Goal: Task Accomplishment & Management: Use online tool/utility

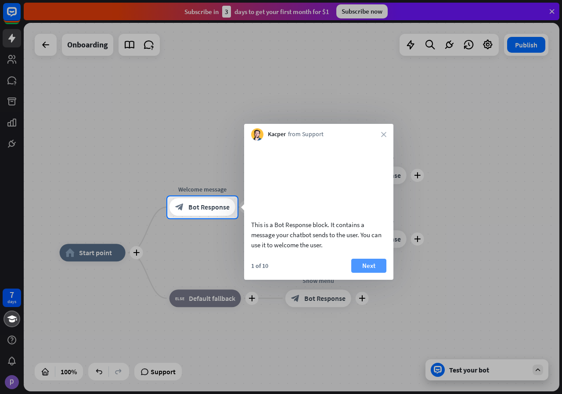
click at [368, 273] on button "Next" at bounding box center [368, 266] width 35 height 14
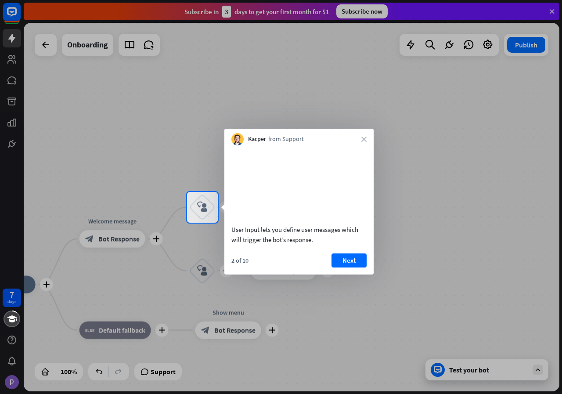
click at [353, 267] on button "Next" at bounding box center [349, 260] width 35 height 14
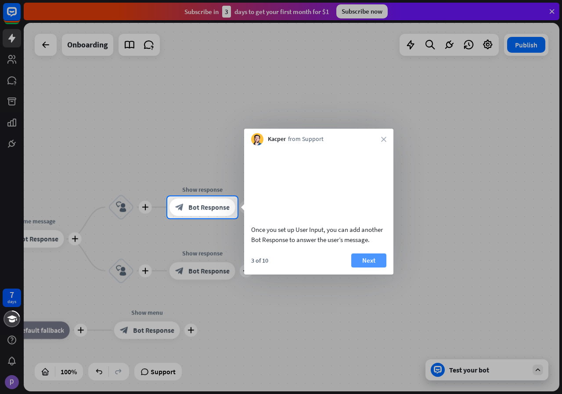
click at [382, 267] on button "Next" at bounding box center [368, 260] width 35 height 14
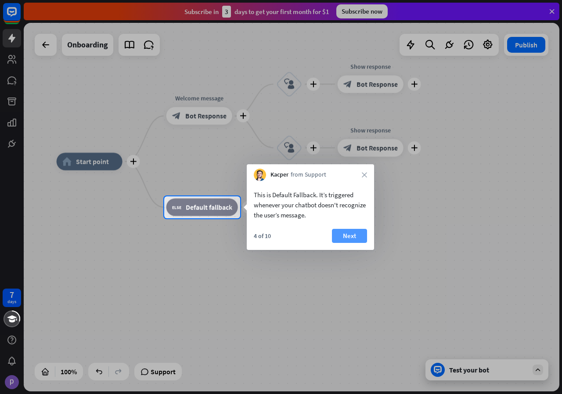
click at [353, 237] on button "Next" at bounding box center [349, 236] width 35 height 14
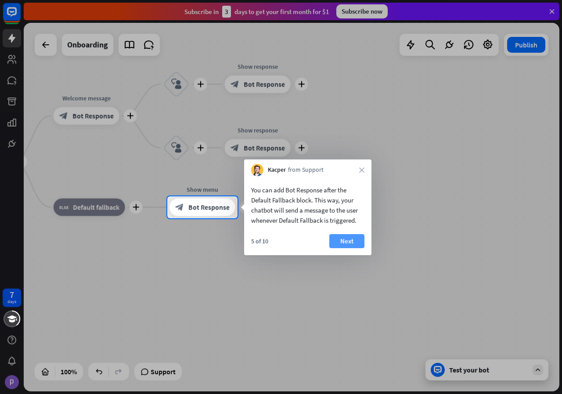
click at [347, 240] on button "Next" at bounding box center [346, 241] width 35 height 14
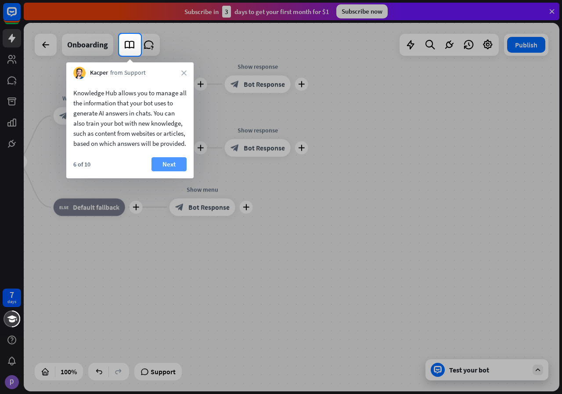
click at [173, 171] on button "Next" at bounding box center [168, 164] width 35 height 14
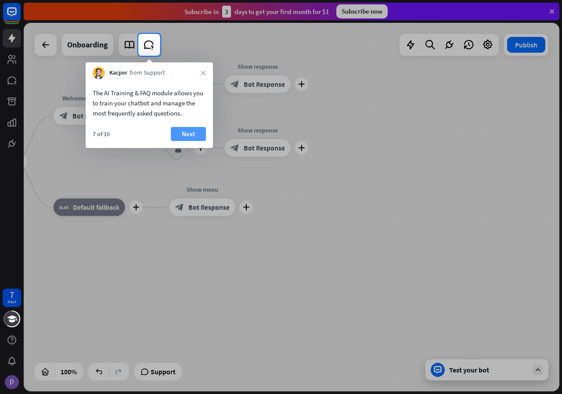
click at [189, 131] on button "Next" at bounding box center [188, 134] width 35 height 14
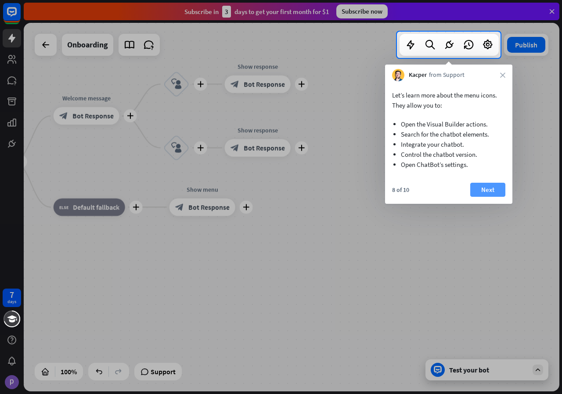
click at [484, 187] on button "Next" at bounding box center [487, 190] width 35 height 14
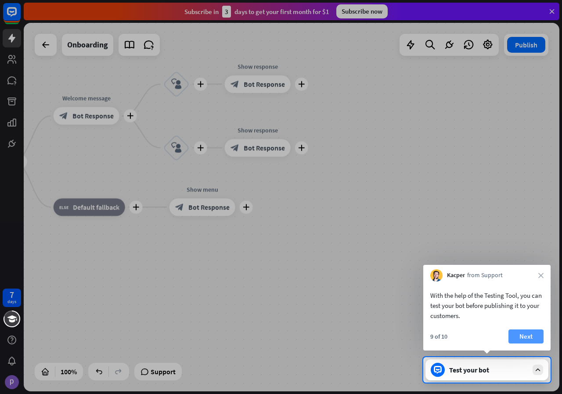
click at [529, 335] on button "Next" at bounding box center [526, 336] width 35 height 14
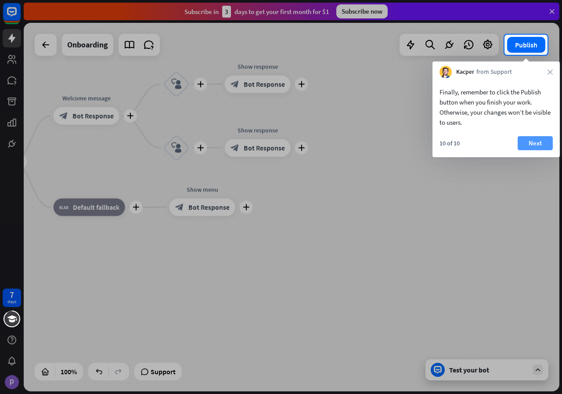
click at [537, 144] on button "Next" at bounding box center [535, 143] width 35 height 14
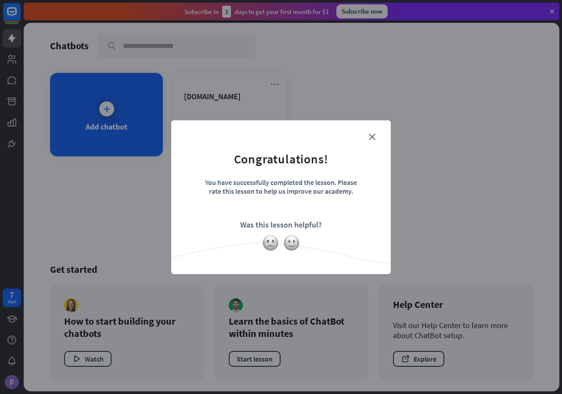
click at [280, 240] on div at bounding box center [281, 242] width 220 height 17
click at [373, 139] on icon "close" at bounding box center [372, 136] width 7 height 7
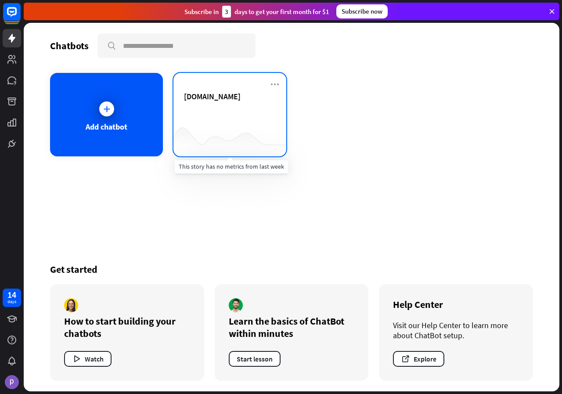
click at [216, 128] on div at bounding box center [229, 139] width 113 height 34
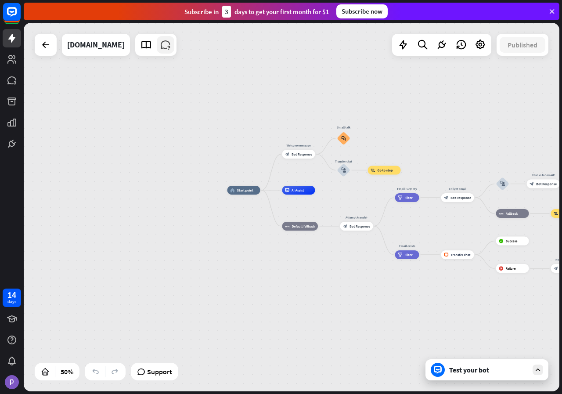
click at [160, 46] on icon at bounding box center [165, 44] width 11 height 11
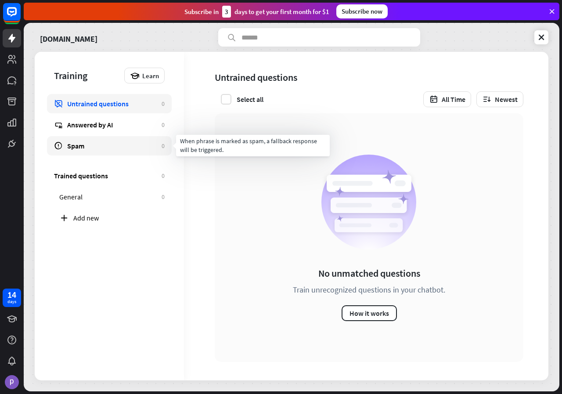
click at [94, 140] on link "Spam 0" at bounding box center [109, 145] width 125 height 19
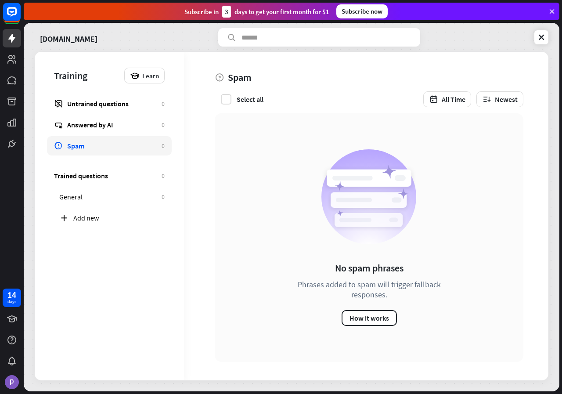
click at [99, 124] on div "Answered by AI" at bounding box center [112, 124] width 90 height 9
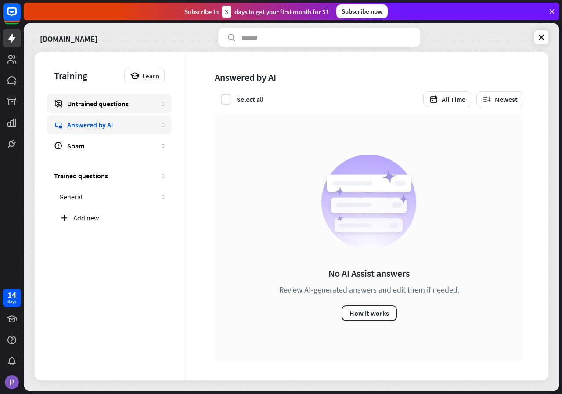
click at [109, 103] on div "Untrained questions" at bounding box center [112, 103] width 90 height 9
click at [120, 125] on div "Answered by AI" at bounding box center [112, 124] width 90 height 9
click at [542, 37] on icon at bounding box center [541, 37] width 9 height 9
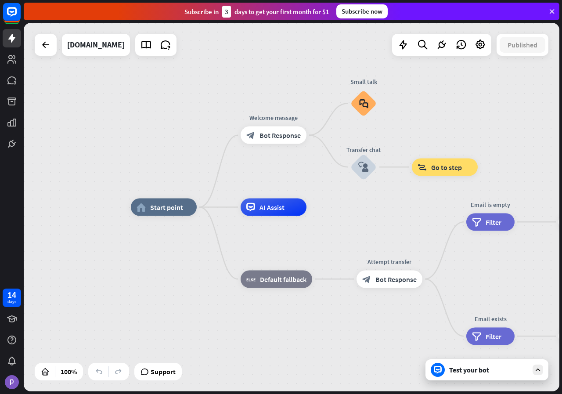
click at [483, 368] on div "Test your bot" at bounding box center [488, 369] width 79 height 9
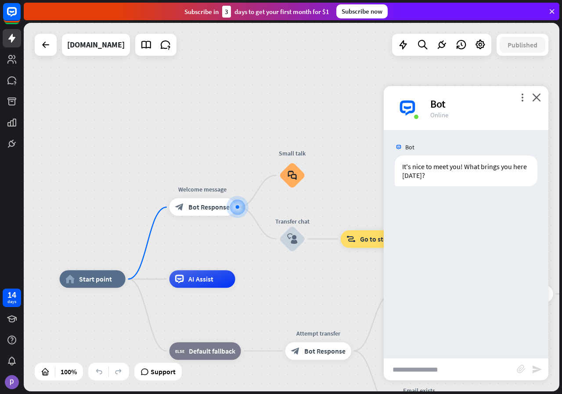
click at [527, 95] on div "more_vert close Bot Online" at bounding box center [466, 108] width 165 height 44
click at [525, 97] on icon "more_vert" at bounding box center [522, 97] width 8 height 8
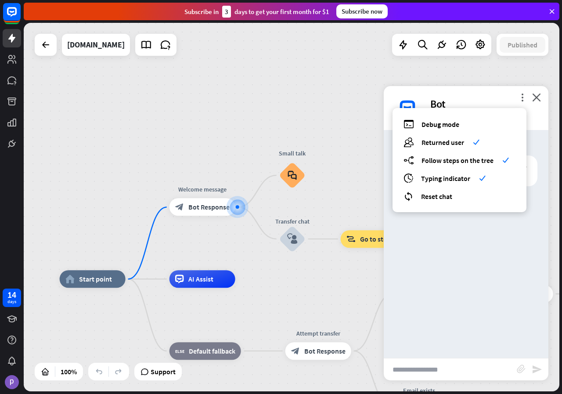
click at [365, 152] on div "home_2 Start point Welcome message block_bot_response Bot Response Small talk b…" at bounding box center [292, 207] width 536 height 368
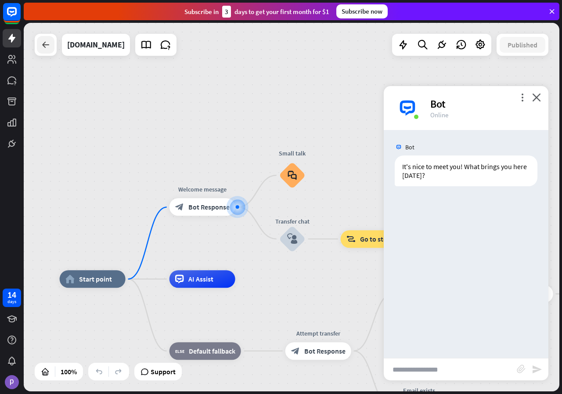
click at [37, 43] on div at bounding box center [46, 45] width 18 height 18
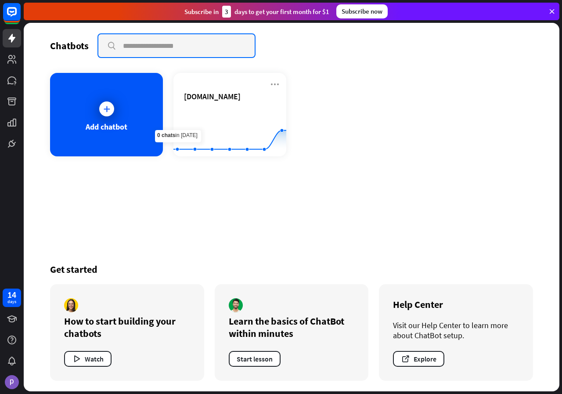
click at [191, 44] on input "text" at bounding box center [176, 45] width 156 height 23
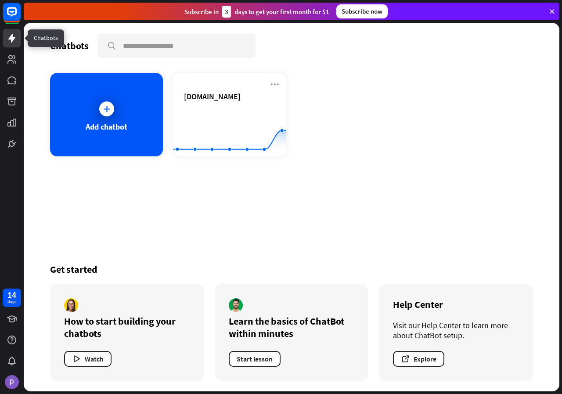
click at [16, 40] on icon at bounding box center [12, 38] width 11 height 11
click at [16, 61] on icon at bounding box center [12, 59] width 11 height 11
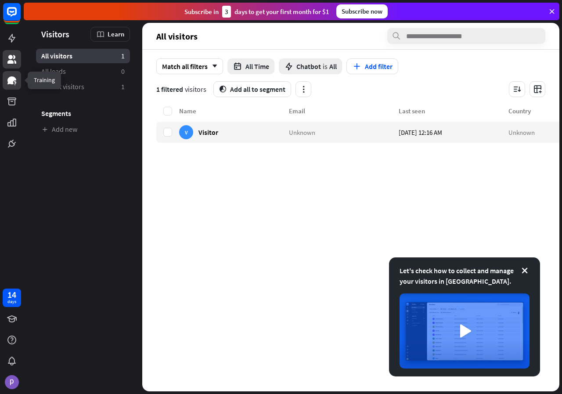
click at [11, 79] on icon at bounding box center [11, 80] width 9 height 8
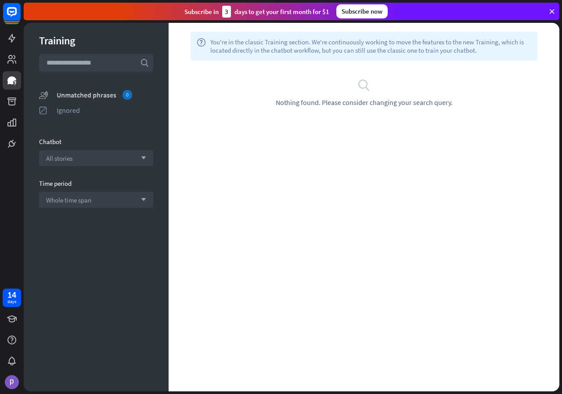
click at [76, 94] on div "Unmatched phrases 0" at bounding box center [105, 95] width 97 height 10
click at [70, 112] on div "Ignored" at bounding box center [105, 110] width 97 height 9
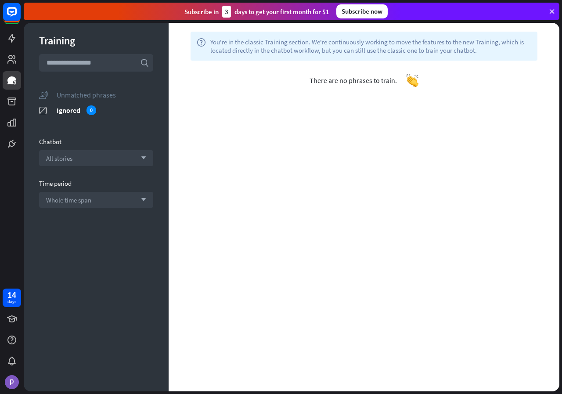
click at [81, 95] on div "Unmatched phrases" at bounding box center [105, 94] width 97 height 9
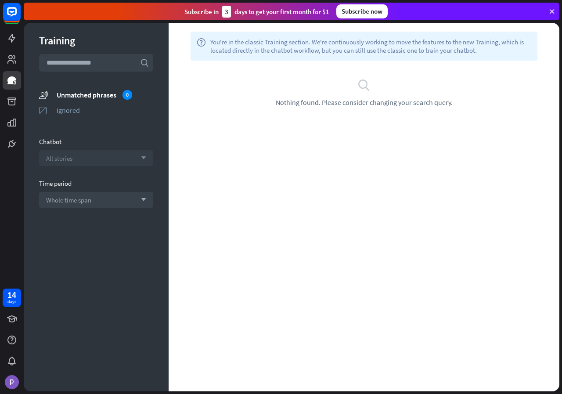
click at [62, 159] on span "All stories" at bounding box center [59, 158] width 26 height 8
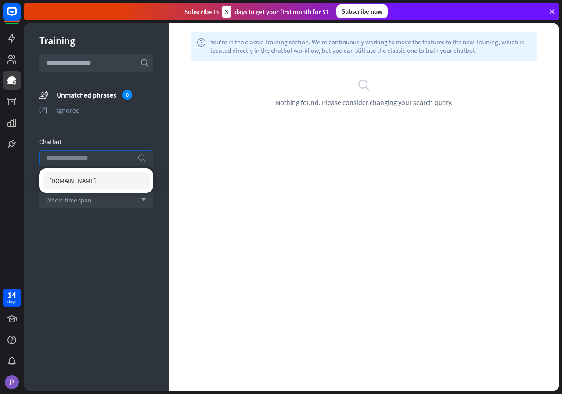
click at [80, 119] on section "unmatched_phrases Unmatched phrases 0 ignored Ignored" at bounding box center [96, 104] width 114 height 31
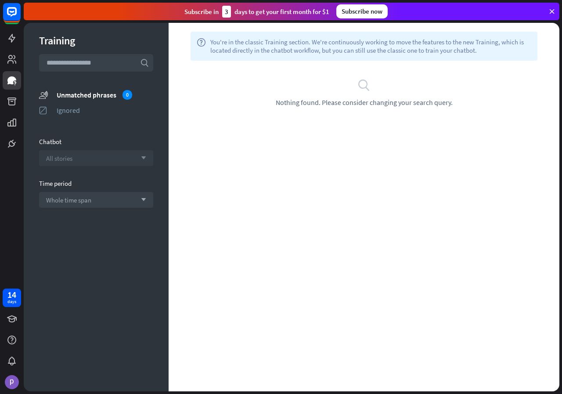
click at [75, 156] on div "All stories arrow_down" at bounding box center [96, 158] width 114 height 16
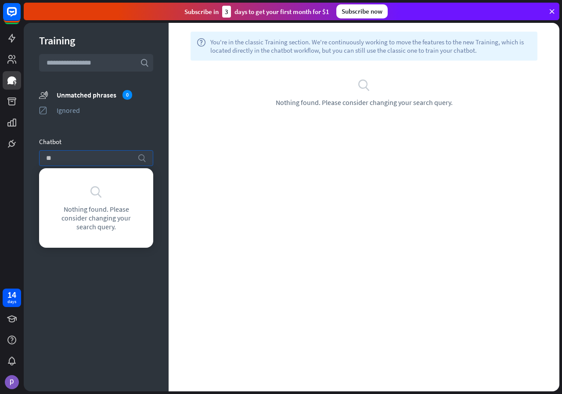
type input "*"
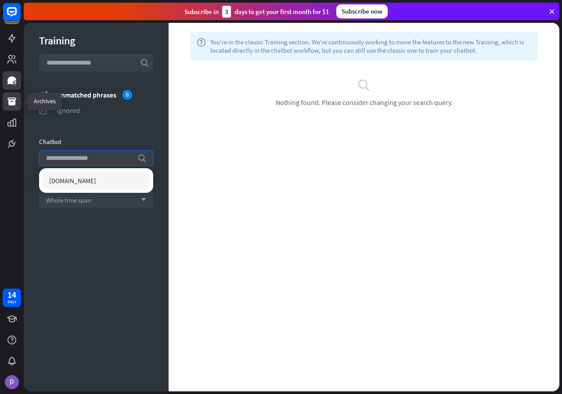
click at [10, 105] on icon at bounding box center [11, 101] width 9 height 8
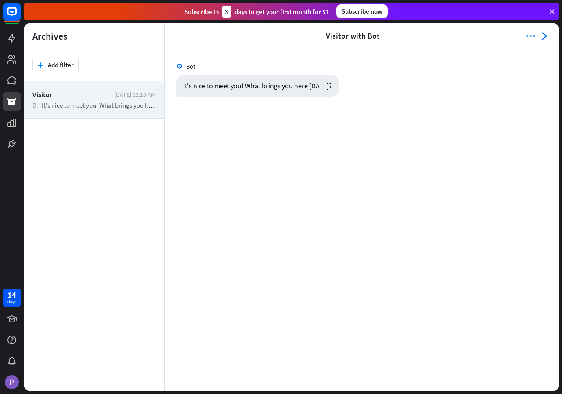
click at [534, 37] on icon "more_horiz" at bounding box center [530, 36] width 9 height 9
click at [500, 174] on div "Bot It's nice to meet you! What brings you here [DATE]? [DATE] 12:16 AM" at bounding box center [362, 220] width 395 height 342
click at [553, 11] on icon at bounding box center [552, 11] width 8 height 8
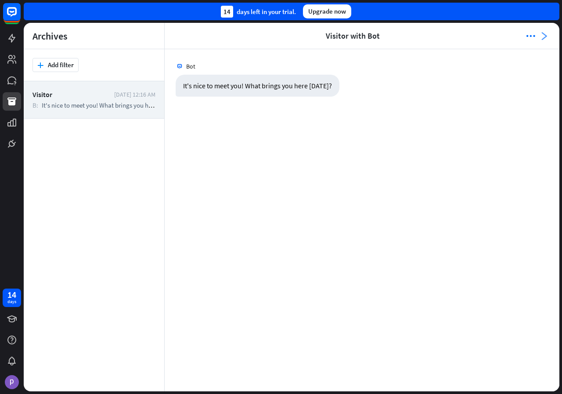
click at [543, 33] on icon "arrowhead_right" at bounding box center [544, 36] width 9 height 9
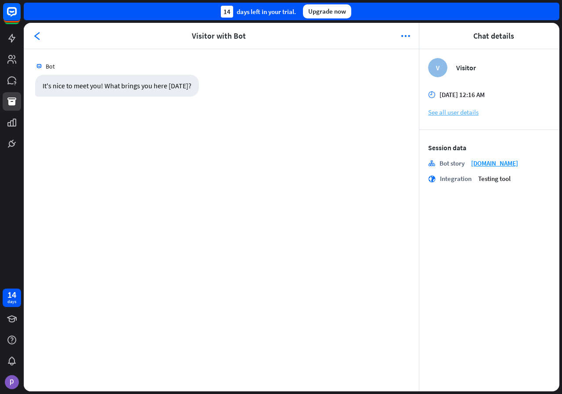
click at [451, 110] on link "See all user details" at bounding box center [489, 112] width 123 height 8
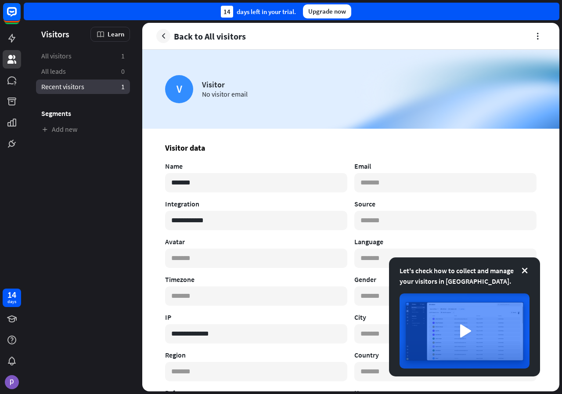
click at [62, 82] on link "Recent visitors 1" at bounding box center [83, 86] width 94 height 14
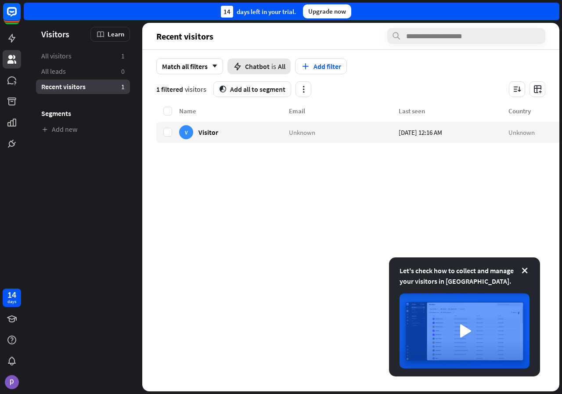
click at [274, 67] on span "is" at bounding box center [273, 66] width 5 height 9
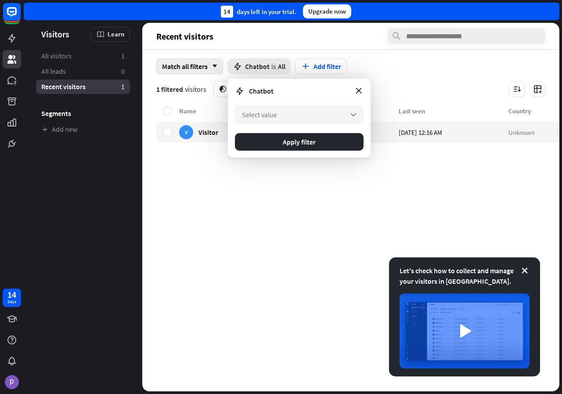
click at [174, 65] on div "Match all filters arrow_down" at bounding box center [189, 66] width 67 height 16
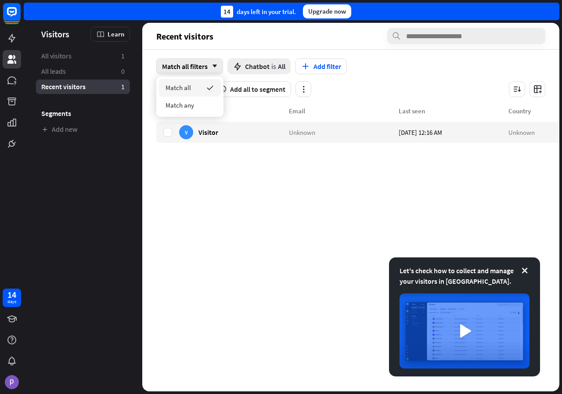
click at [253, 109] on div "Name" at bounding box center [234, 111] width 110 height 8
click at [515, 91] on icon "button" at bounding box center [516, 89] width 9 height 9
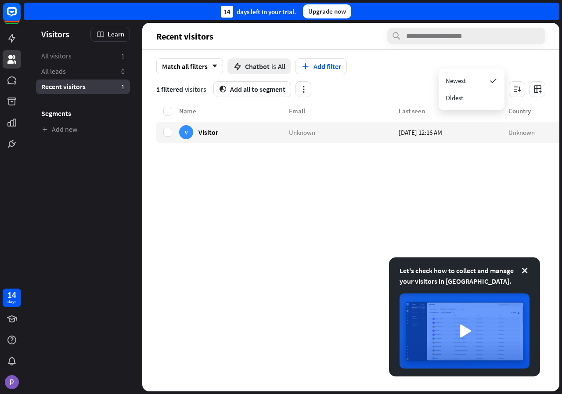
click at [401, 112] on div "Last seen" at bounding box center [454, 111] width 110 height 8
click at [324, 112] on div "Email" at bounding box center [344, 111] width 110 height 8
click at [57, 71] on span "All leads" at bounding box center [53, 71] width 25 height 9
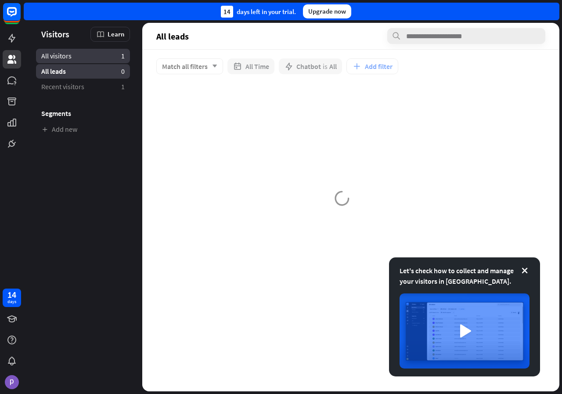
click at [68, 53] on span "All visitors" at bounding box center [56, 55] width 30 height 9
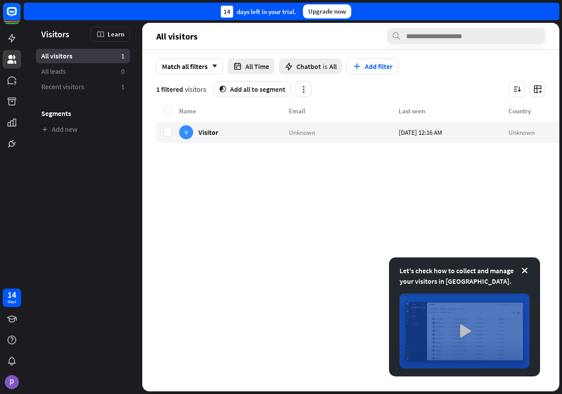
click at [458, 329] on img at bounding box center [465, 330] width 130 height 75
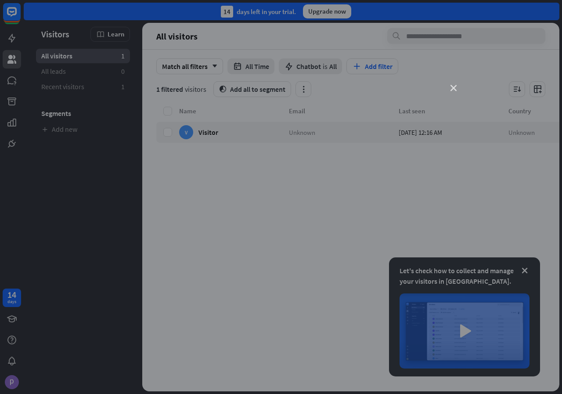
click at [451, 88] on icon "close" at bounding box center [454, 88] width 6 height 6
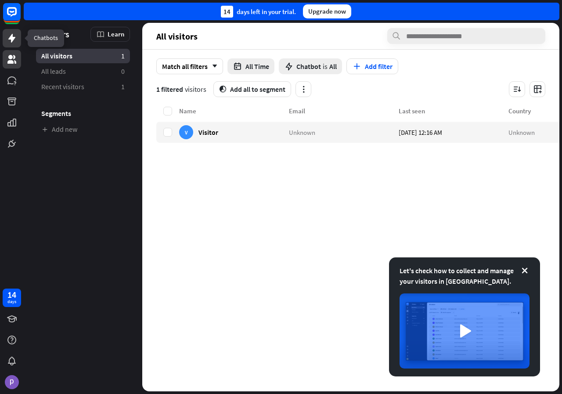
click at [8, 36] on icon at bounding box center [12, 38] width 11 height 11
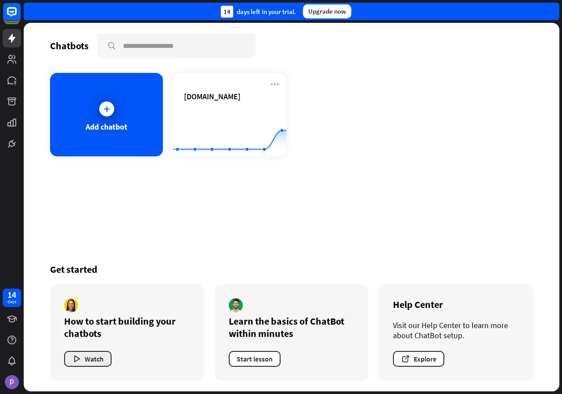
click at [101, 361] on button "Watch" at bounding box center [87, 359] width 47 height 16
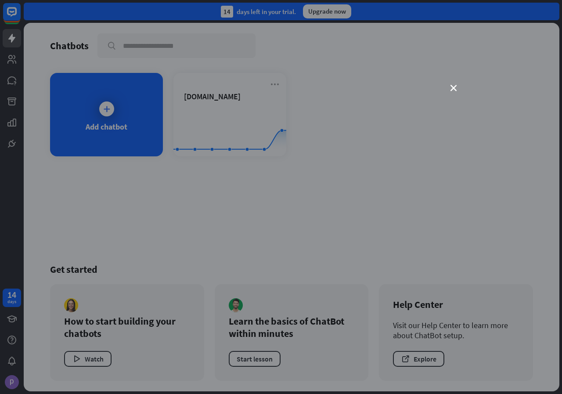
click at [449, 90] on div "close" at bounding box center [281, 197] width 562 height 394
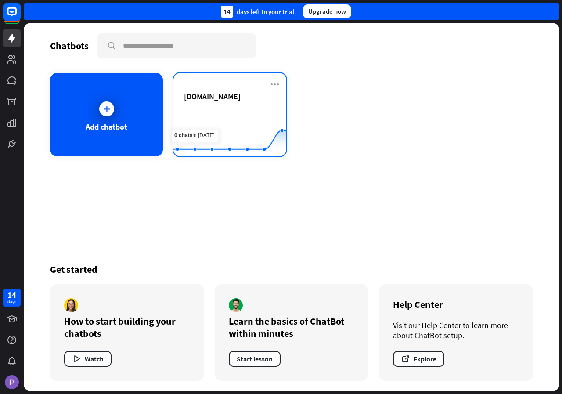
click at [204, 97] on span "[DOMAIN_NAME]" at bounding box center [212, 96] width 57 height 10
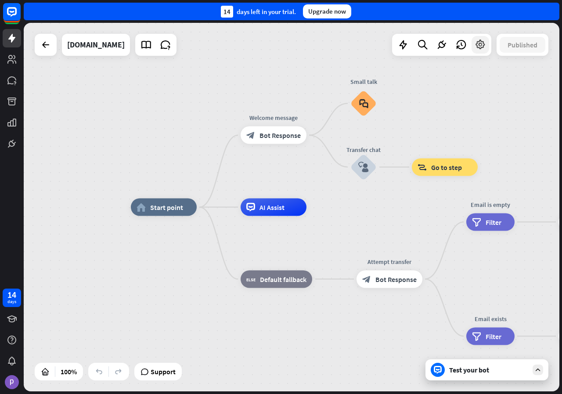
click at [475, 44] on icon at bounding box center [480, 44] width 11 height 11
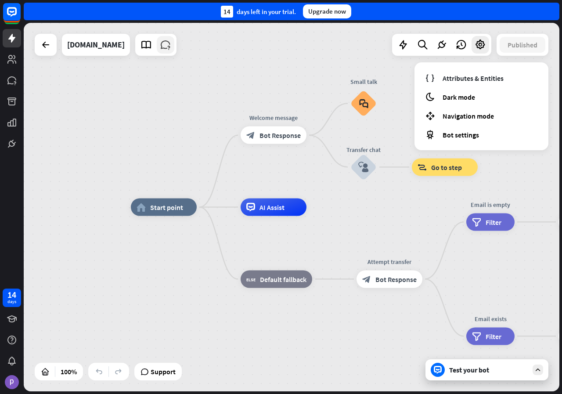
click at [160, 47] on icon at bounding box center [165, 44] width 11 height 11
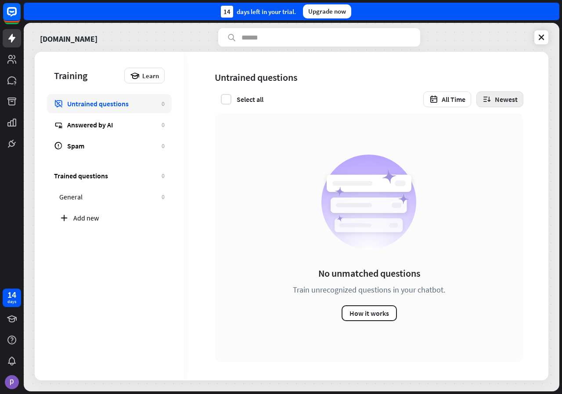
click at [515, 100] on button "Newest" at bounding box center [499, 99] width 47 height 16
click at [487, 143] on div "Oldest" at bounding box center [483, 140] width 18 height 17
click at [502, 102] on button "Oldest" at bounding box center [502, 99] width 44 height 16
click at [483, 123] on div "Newest" at bounding box center [486, 123] width 20 height 17
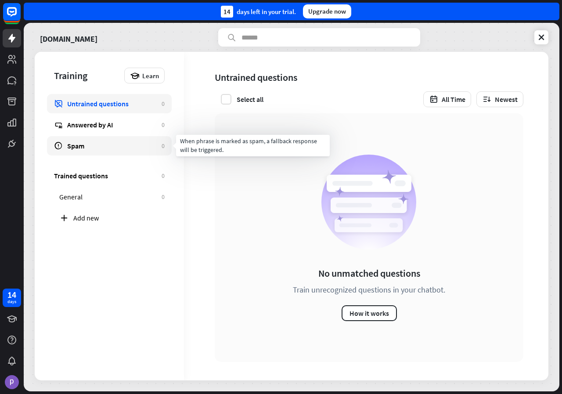
click at [89, 150] on div "Spam" at bounding box center [112, 145] width 90 height 9
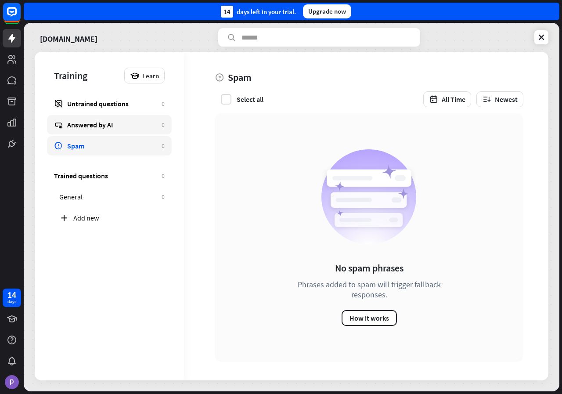
click at [108, 129] on div "Answered by AI" at bounding box center [112, 124] width 90 height 9
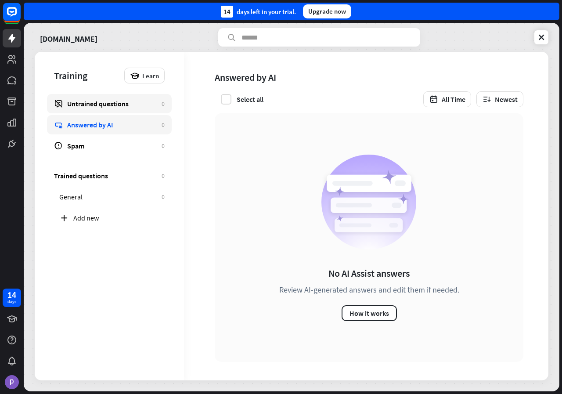
click at [110, 106] on div "Untrained questions" at bounding box center [112, 103] width 90 height 9
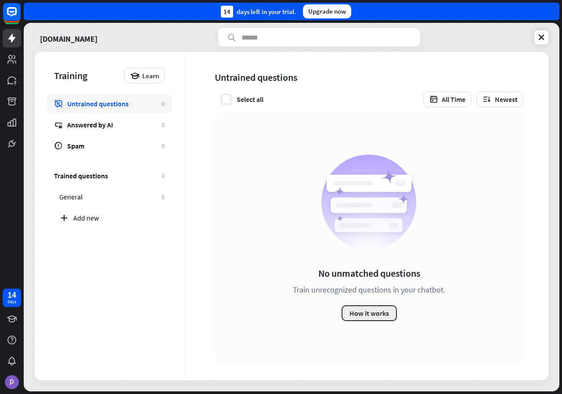
click at [360, 319] on button "How it works" at bounding box center [369, 313] width 55 height 16
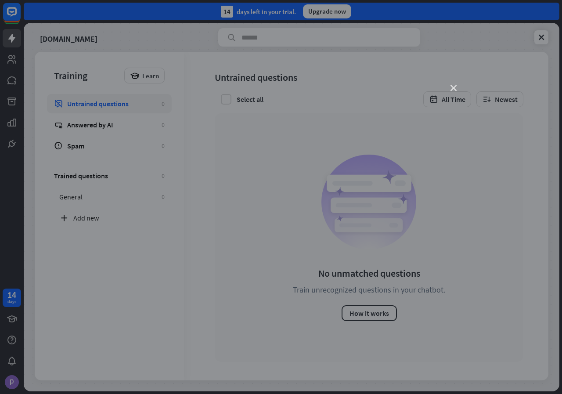
click at [452, 89] on icon "close" at bounding box center [454, 88] width 6 height 6
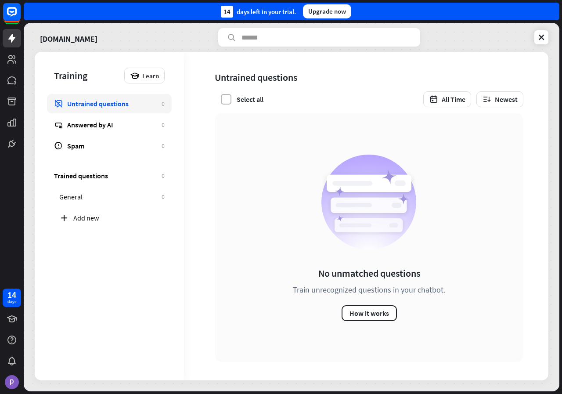
click at [228, 99] on label at bounding box center [226, 99] width 11 height 11
click at [543, 39] on icon at bounding box center [541, 37] width 9 height 9
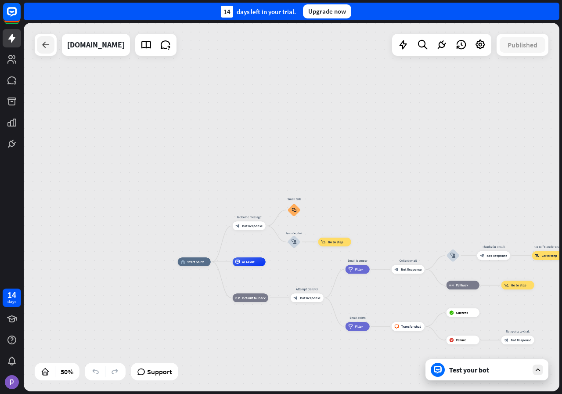
click at [40, 44] on icon at bounding box center [45, 45] width 11 height 11
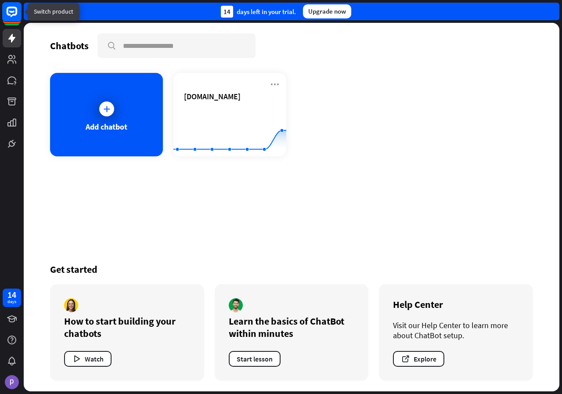
click at [4, 14] on rect at bounding box center [11, 11] width 19 height 19
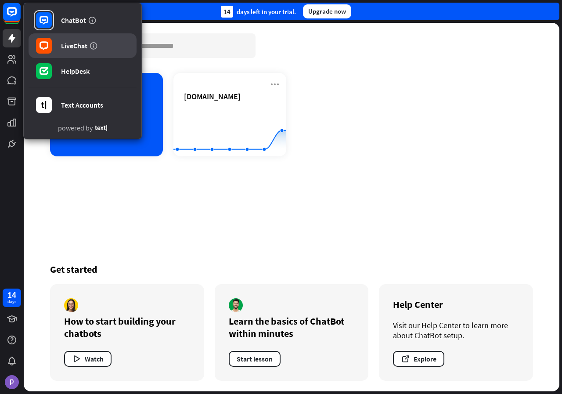
click at [51, 41] on rect at bounding box center [44, 46] width 16 height 16
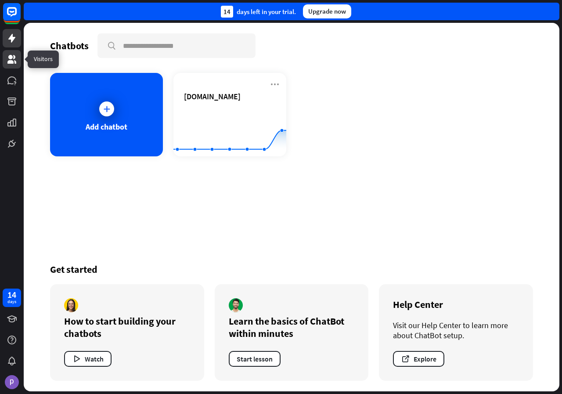
click at [7, 57] on icon at bounding box center [12, 59] width 11 height 11
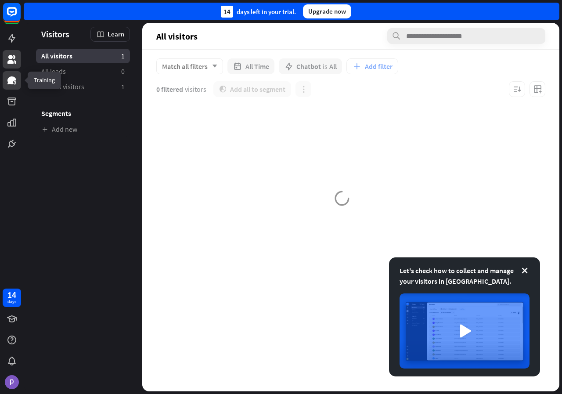
click at [15, 85] on icon at bounding box center [14, 84] width 1 height 1
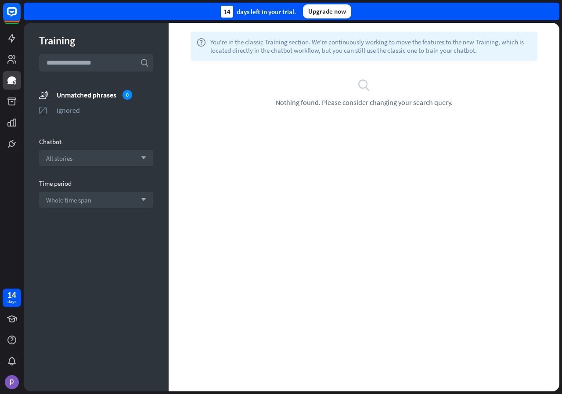
click at [57, 142] on div "Chatbot" at bounding box center [96, 141] width 114 height 8
click at [11, 115] on link at bounding box center [12, 122] width 18 height 18
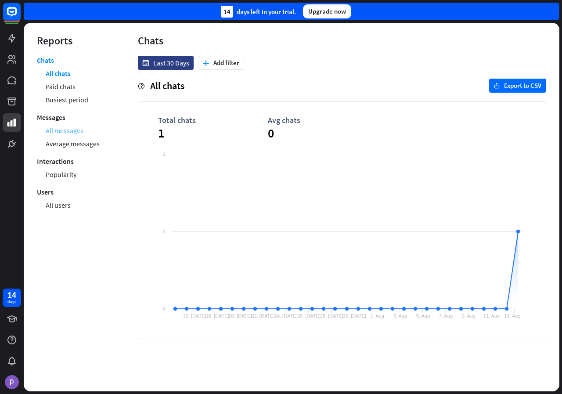
click at [72, 129] on link "All messages" at bounding box center [65, 130] width 38 height 13
click at [76, 145] on link "Average messages" at bounding box center [73, 143] width 54 height 13
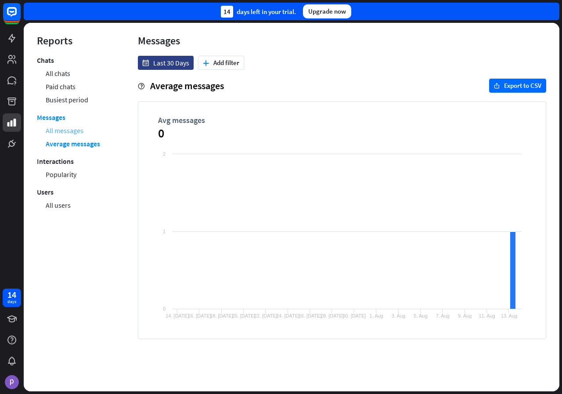
click at [69, 132] on link "All messages" at bounding box center [65, 130] width 38 height 13
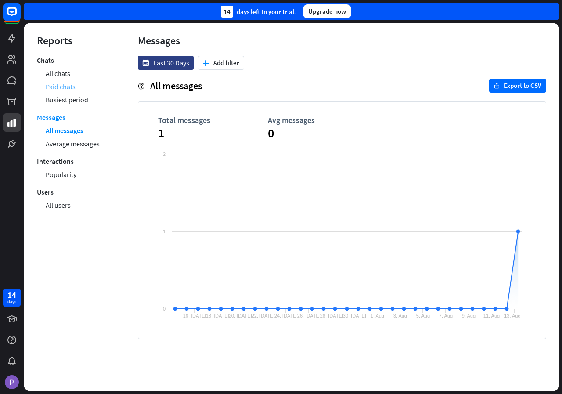
click at [65, 87] on link "Paid chats" at bounding box center [61, 86] width 30 height 13
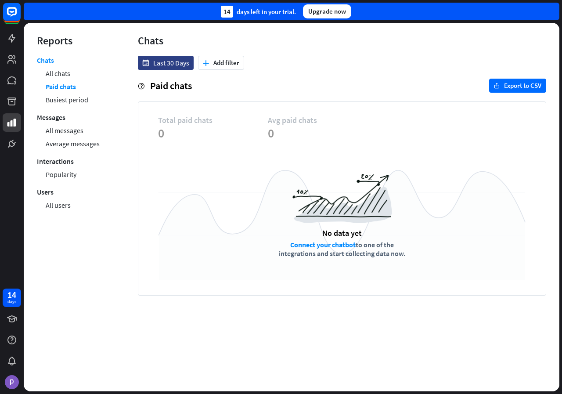
click at [69, 100] on link "Busiest period" at bounding box center [67, 99] width 43 height 13
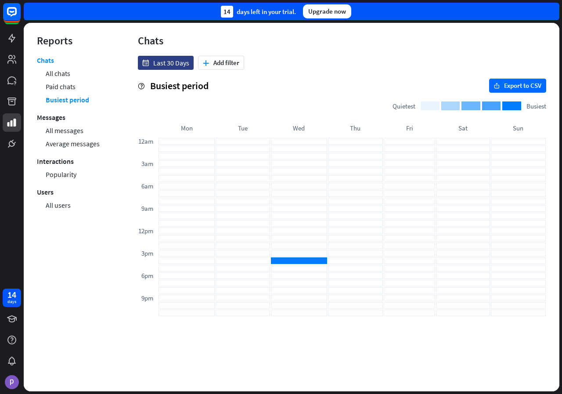
click at [64, 69] on link "All chats" at bounding box center [58, 73] width 25 height 13
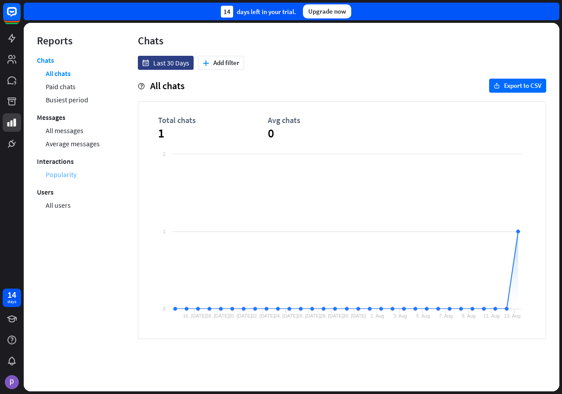
click at [58, 169] on link "Popularity" at bounding box center [61, 174] width 31 height 13
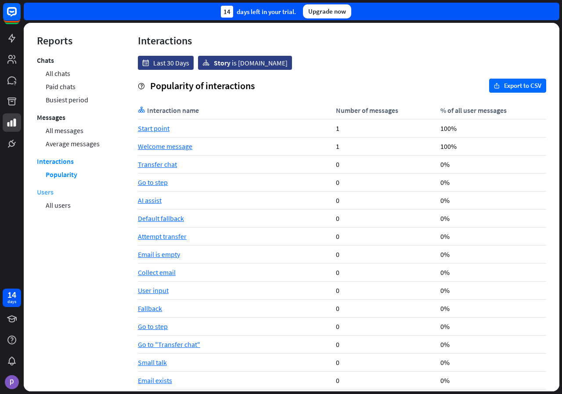
click at [47, 194] on link "Users" at bounding box center [45, 191] width 17 height 13
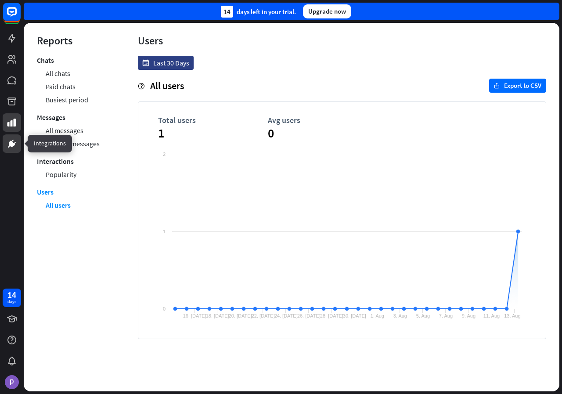
click at [10, 141] on icon at bounding box center [12, 144] width 6 height 6
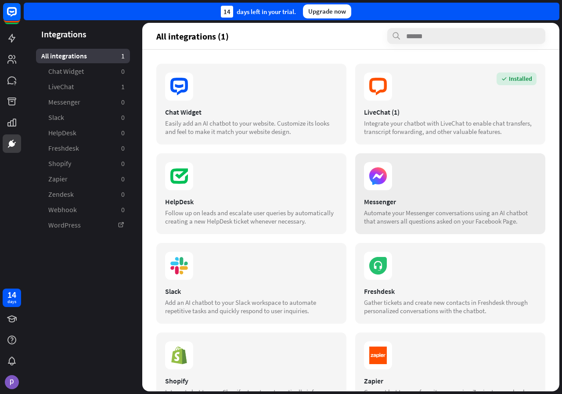
click at [387, 195] on div "Messenger Automate your Messenger conversations using an AI chatbot that answer…" at bounding box center [450, 193] width 190 height 81
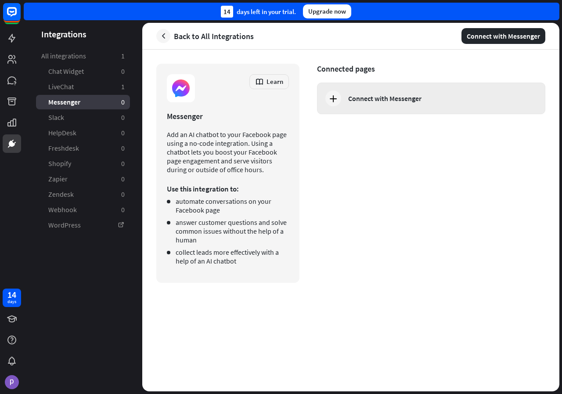
click at [335, 97] on icon at bounding box center [333, 98] width 11 height 11
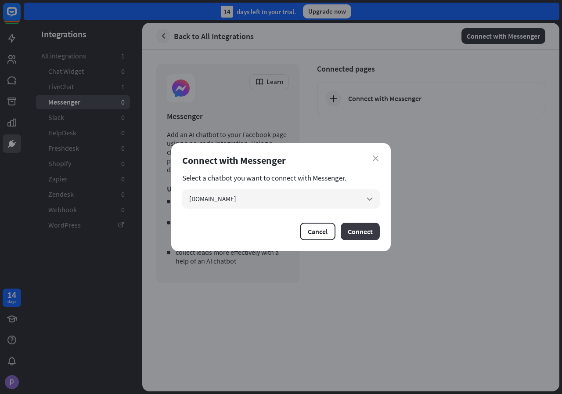
click at [361, 229] on button "Connect" at bounding box center [360, 232] width 39 height 18
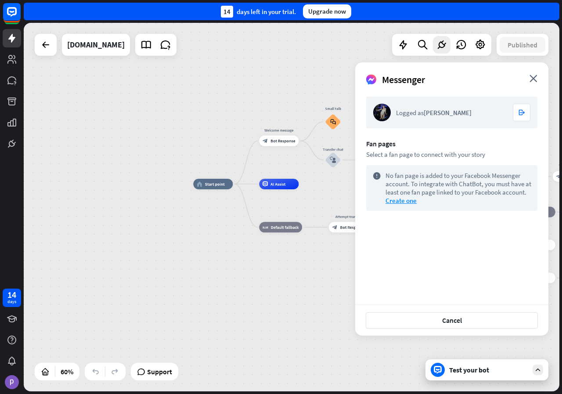
click at [411, 115] on div "Logged as [PERSON_NAME]" at bounding box center [452, 112] width 112 height 8
drag, startPoint x: 531, startPoint y: 110, endPoint x: 519, endPoint y: 110, distance: 11.9
click at [530, 110] on div "Logged as [PERSON_NAME] logout" at bounding box center [451, 113] width 171 height 32
click at [519, 110] on icon "logout" at bounding box center [522, 112] width 7 height 7
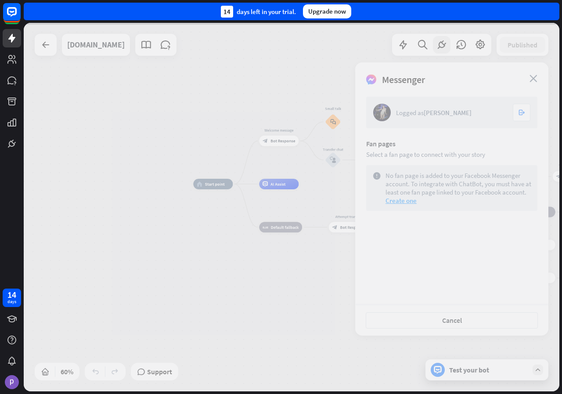
click at [519, 110] on div at bounding box center [292, 207] width 536 height 368
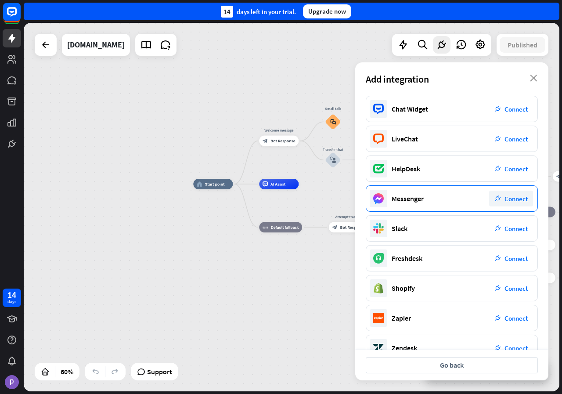
click at [453, 199] on div "Messenger plug_integration Connect" at bounding box center [452, 198] width 172 height 26
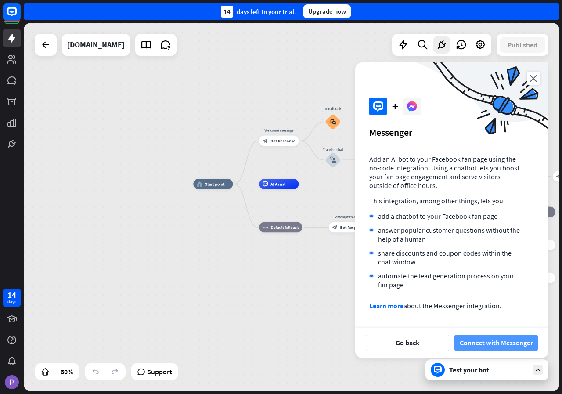
click at [482, 336] on button "Connect with Messenger" at bounding box center [495, 343] width 83 height 16
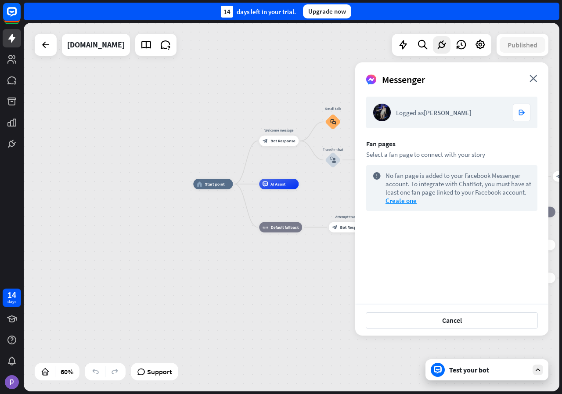
click at [396, 178] on div "No fan page is added to your Facebook Messenger account. To integrate with Chat…" at bounding box center [459, 183] width 146 height 25
click at [374, 174] on icon "error_warning" at bounding box center [376, 187] width 9 height 33
drag, startPoint x: 456, startPoint y: 118, endPoint x: 453, endPoint y: 140, distance: 22.6
click at [456, 123] on div "Logged as [PERSON_NAME] logout" at bounding box center [451, 113] width 171 height 32
drag, startPoint x: 453, startPoint y: 140, endPoint x: 447, endPoint y: 186, distance: 46.5
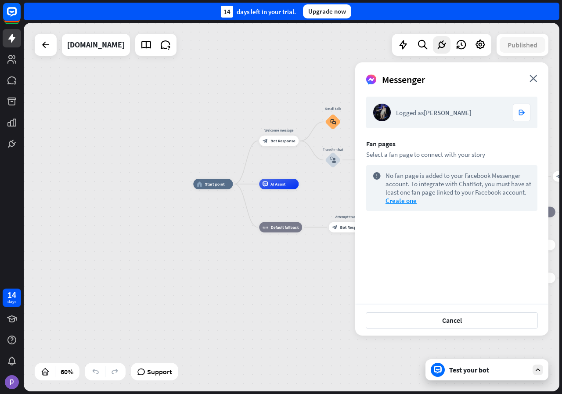
click at [449, 164] on form "Logged as [PERSON_NAME] logout Fan pages Select a fan page to connect with your…" at bounding box center [451, 154] width 171 height 114
click at [447, 187] on div "No fan page is added to your Facebook Messenger account. To integrate with Chat…" at bounding box center [459, 183] width 146 height 25
click at [449, 176] on div "No fan page is added to your Facebook Messenger account. To integrate with Chat…" at bounding box center [459, 183] width 146 height 25
click at [383, 150] on div "Select a fan page to connect with your story" at bounding box center [451, 154] width 171 height 8
click at [523, 114] on icon "logout" at bounding box center [522, 112] width 7 height 7
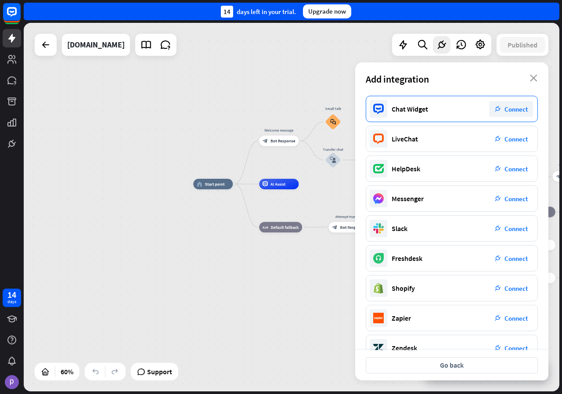
click at [434, 111] on div "Chat Widget plug_integration Connect" at bounding box center [452, 109] width 172 height 26
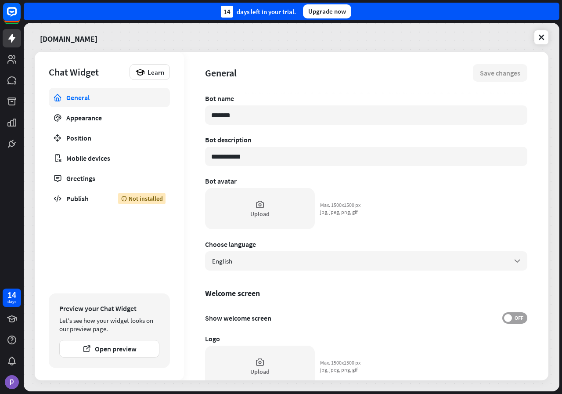
click at [504, 317] on span at bounding box center [508, 318] width 8 height 8
type textarea "*"
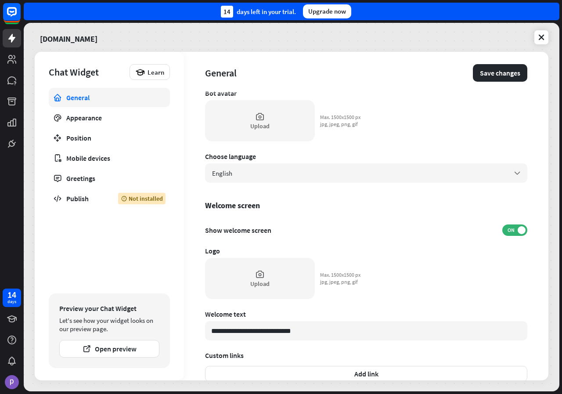
scroll to position [184, 0]
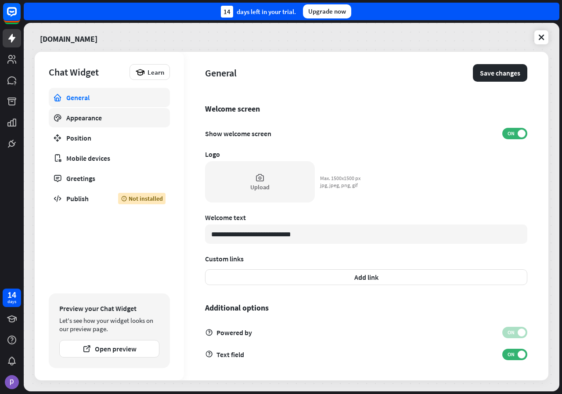
click at [87, 119] on div "Appearance" at bounding box center [109, 117] width 86 height 9
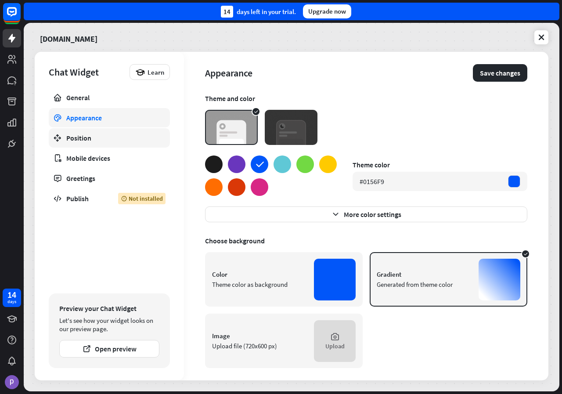
click at [95, 133] on link "Position" at bounding box center [109, 137] width 121 height 19
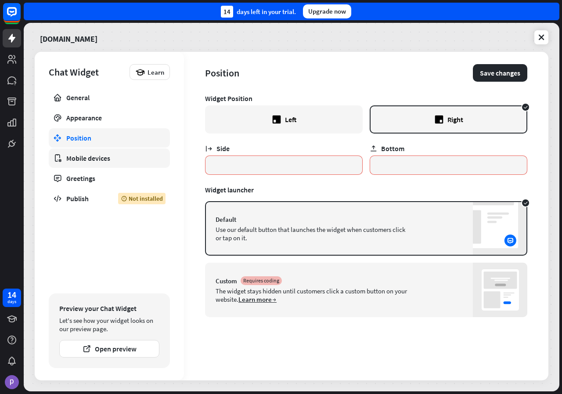
click at [98, 160] on div "Mobile devices" at bounding box center [109, 158] width 86 height 9
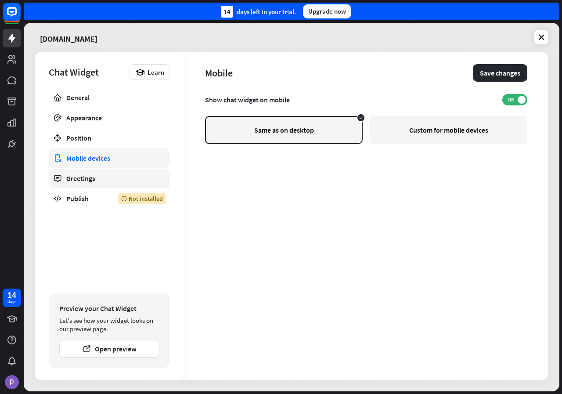
click at [104, 173] on link "Greetings" at bounding box center [109, 178] width 121 height 19
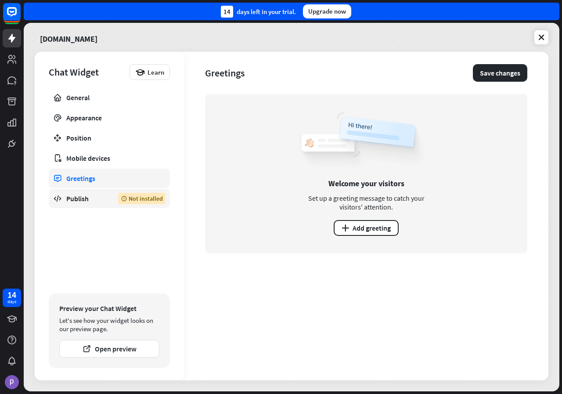
click at [85, 206] on link "Publish Not installed" at bounding box center [109, 198] width 121 height 19
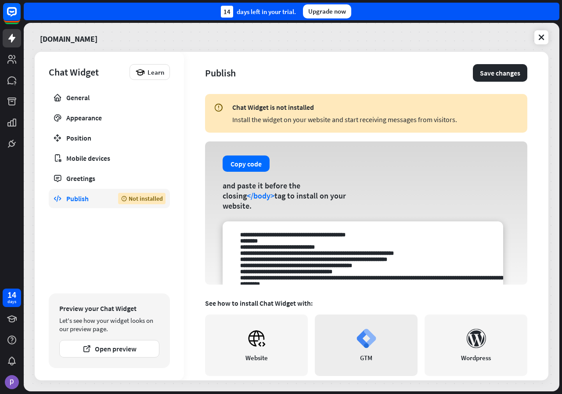
scroll to position [150, 0]
